Goal: Information Seeking & Learning: Learn about a topic

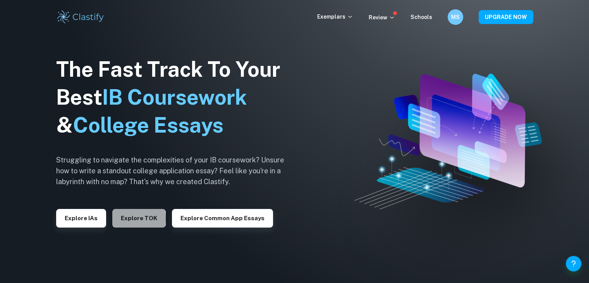
click at [126, 219] on button "Explore TOK" at bounding box center [138, 218] width 53 height 19
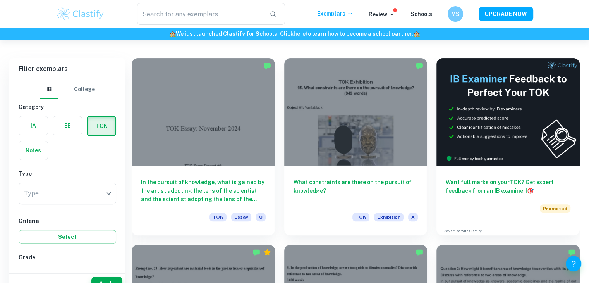
scroll to position [294, 0]
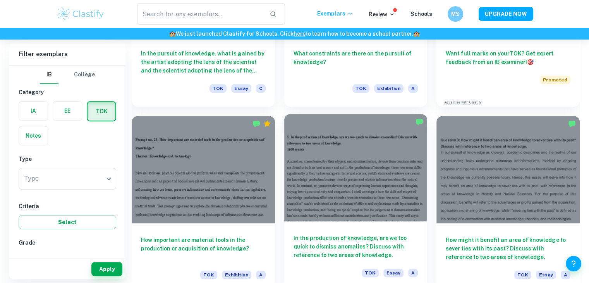
click at [351, 191] on div at bounding box center [355, 167] width 143 height 107
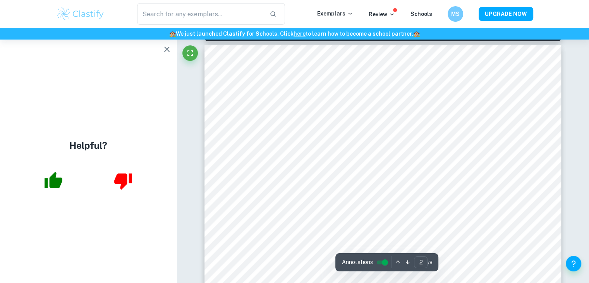
type input "1"
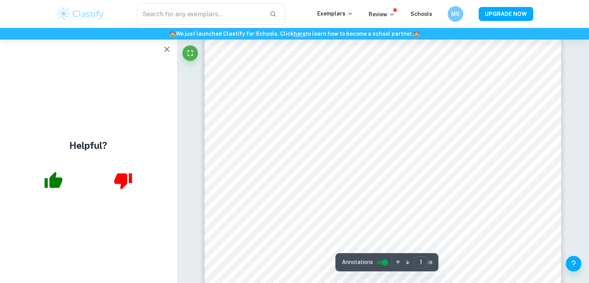
scroll to position [88, 0]
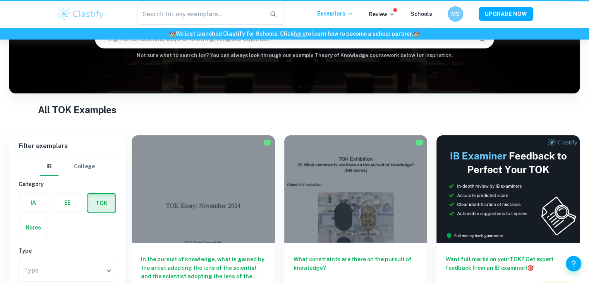
scroll to position [294, 0]
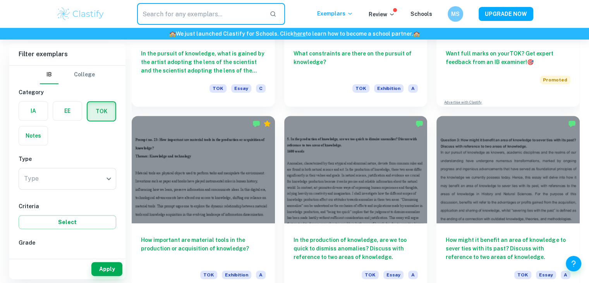
click at [170, 15] on input "text" at bounding box center [200, 14] width 127 height 22
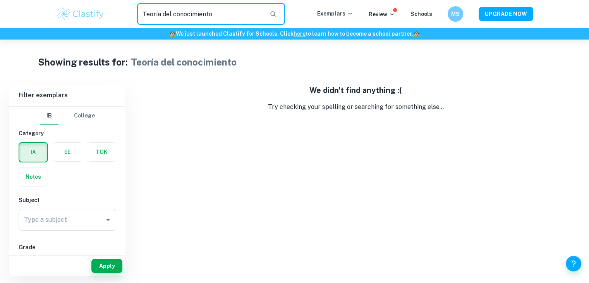
drag, startPoint x: 226, startPoint y: 14, endPoint x: 63, endPoint y: 41, distance: 165.7
click at [63, 41] on div "Teoría del conocimiento ​ Exemplars Review Schools MS UPGRADE NOW 🏫 We just lau…" at bounding box center [294, 158] width 589 height 236
type input "Tdc"
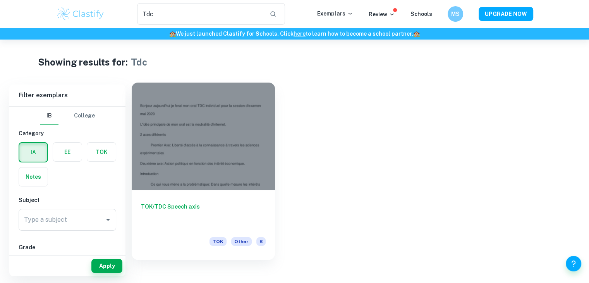
click at [195, 134] on div at bounding box center [203, 136] width 143 height 107
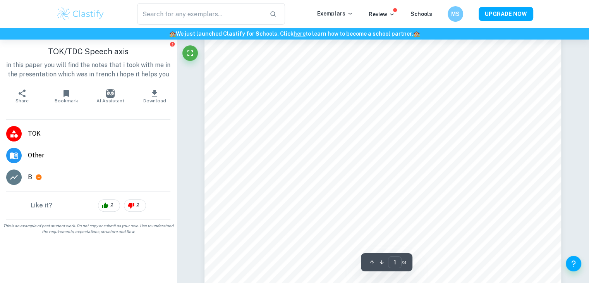
scroll to position [219, 0]
